Goal: Task Accomplishment & Management: Manage account settings

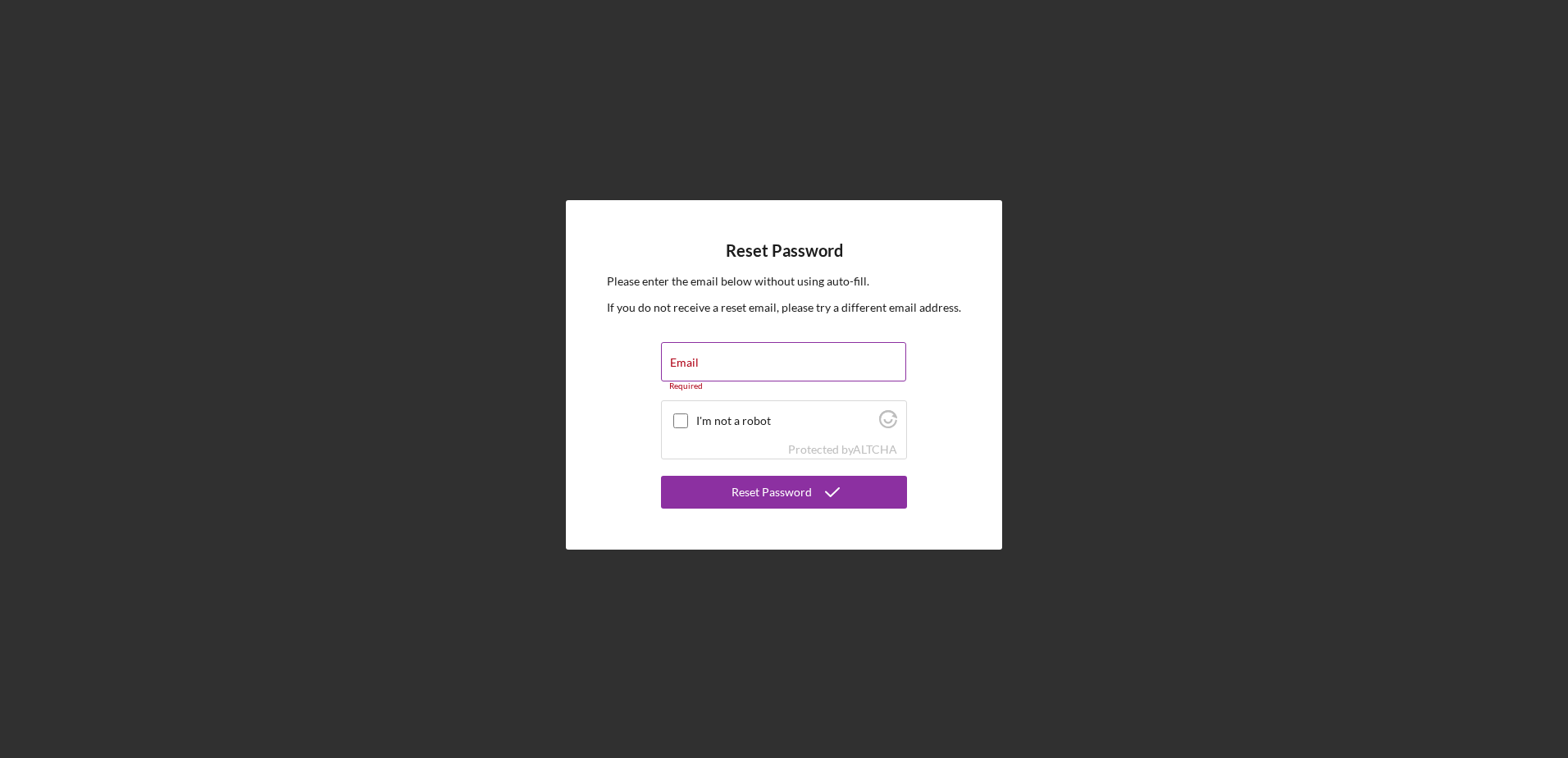
click at [699, 362] on div "Email Required" at bounding box center [784, 367] width 246 height 50
click at [683, 420] on input "I'm not a robot" at bounding box center [681, 421] width 15 height 15
click at [695, 359] on label "Email" at bounding box center [684, 362] width 29 height 13
click at [695, 359] on input "Email" at bounding box center [783, 362] width 246 height 40
checkbox input "true"
